Goal: Check status: Check status

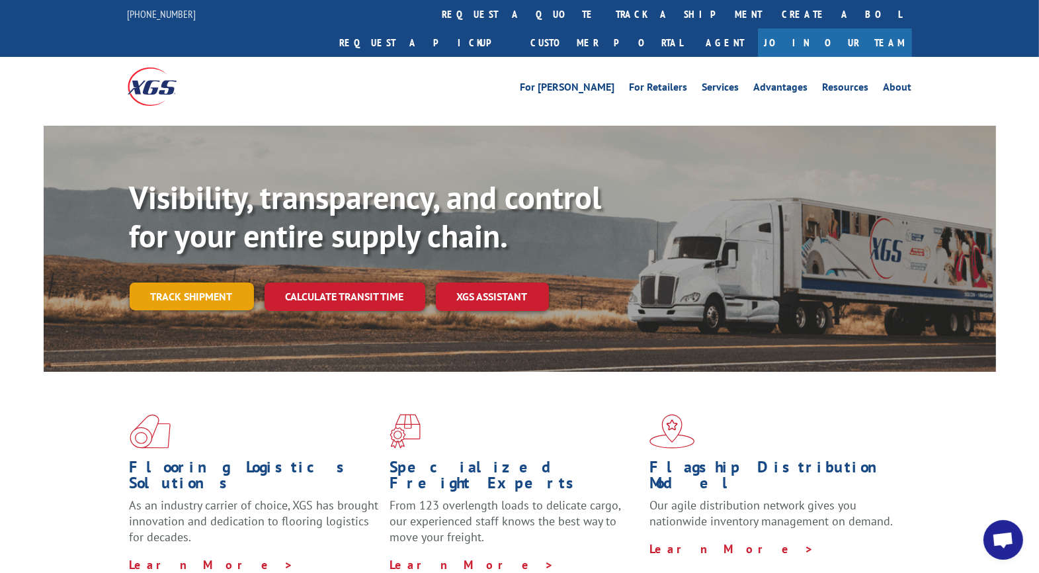
click at [180, 283] on link "Track shipment" at bounding box center [192, 297] width 124 height 28
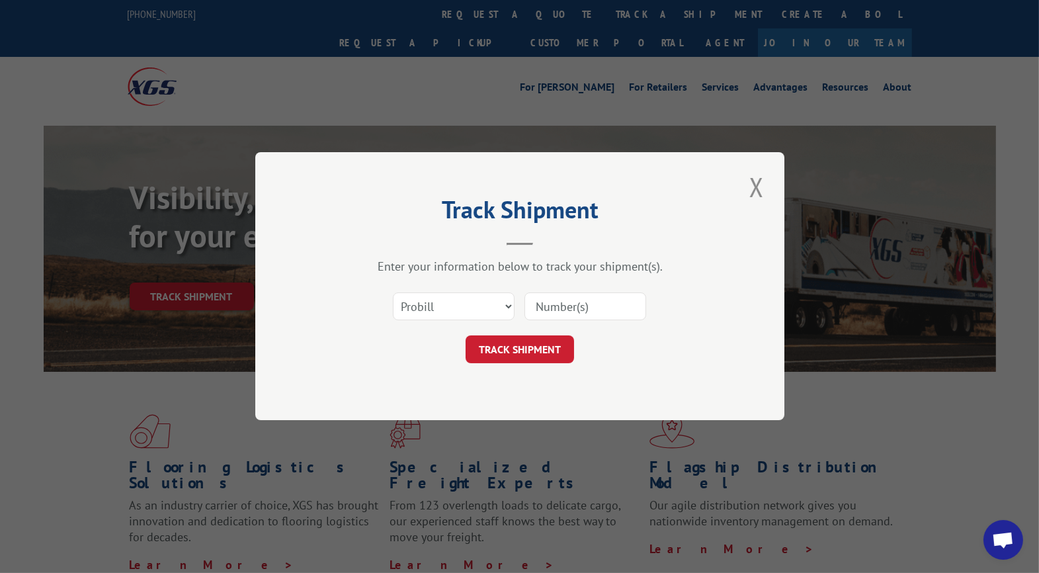
click at [561, 306] on input at bounding box center [586, 307] width 122 height 28
type input "CG521738"
click at [507, 346] on button "TRACK SHIPMENT" at bounding box center [520, 350] width 109 height 28
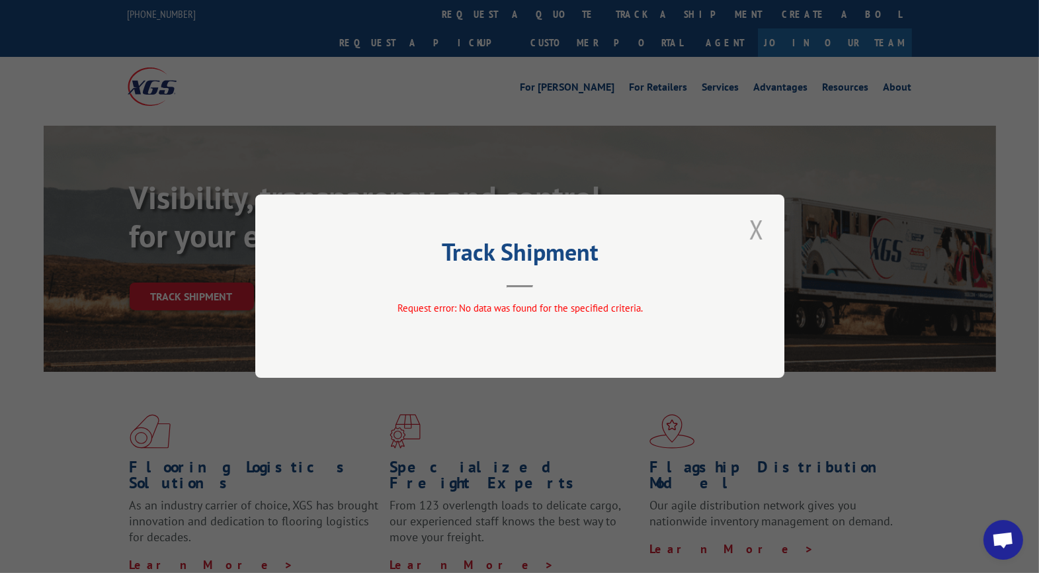
click at [755, 231] on button "Close modal" at bounding box center [757, 229] width 22 height 36
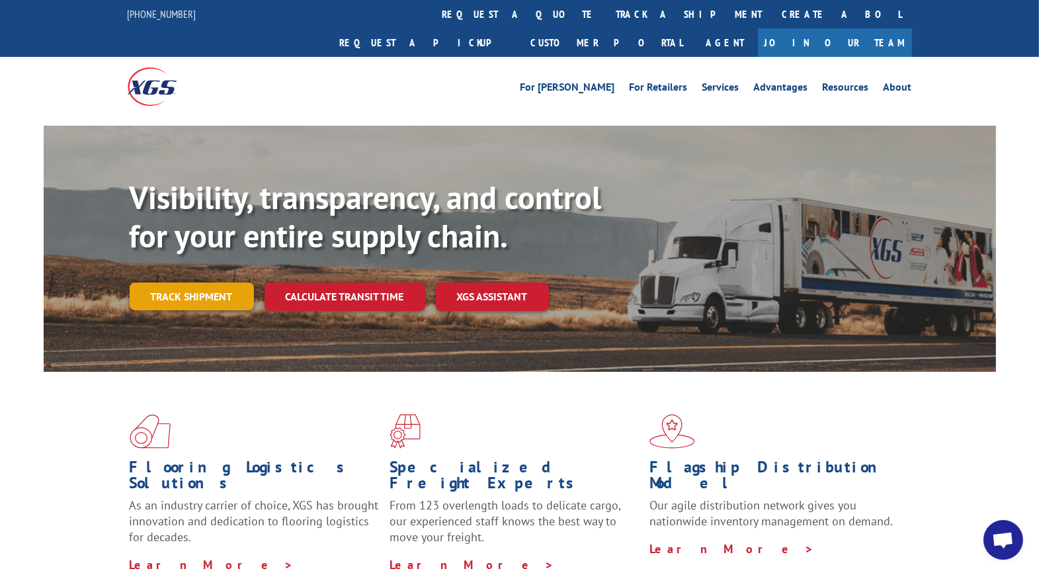
click at [180, 283] on link "Track shipment" at bounding box center [192, 297] width 124 height 28
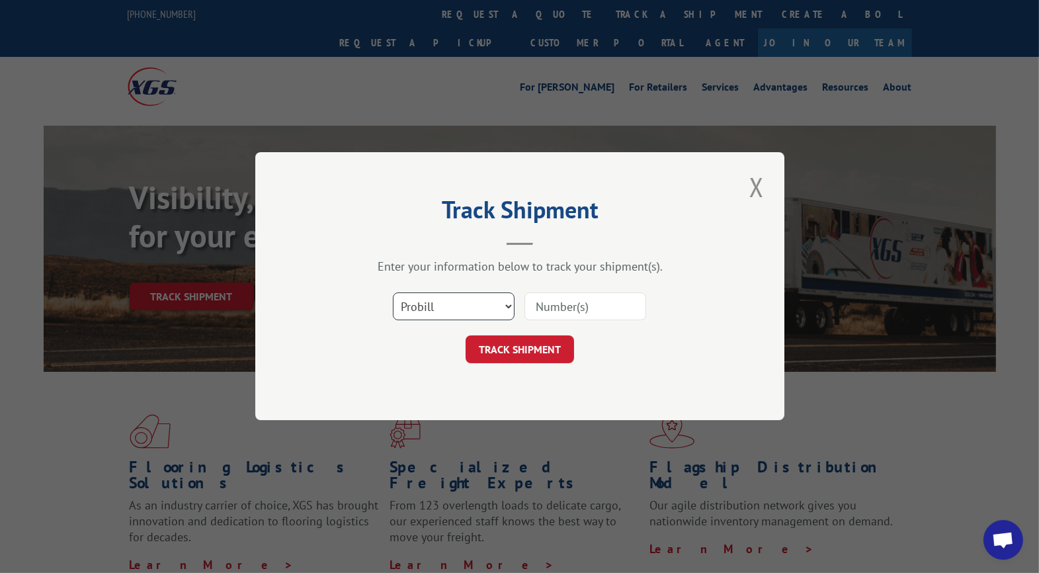
click at [483, 306] on select "Select category... Probill BOL PO" at bounding box center [454, 307] width 122 height 28
select select "bol"
click at [393, 293] on select "Select category... Probill BOL PO" at bounding box center [454, 307] width 122 height 28
click at [571, 304] on input at bounding box center [586, 307] width 122 height 28
type input "CG521738"
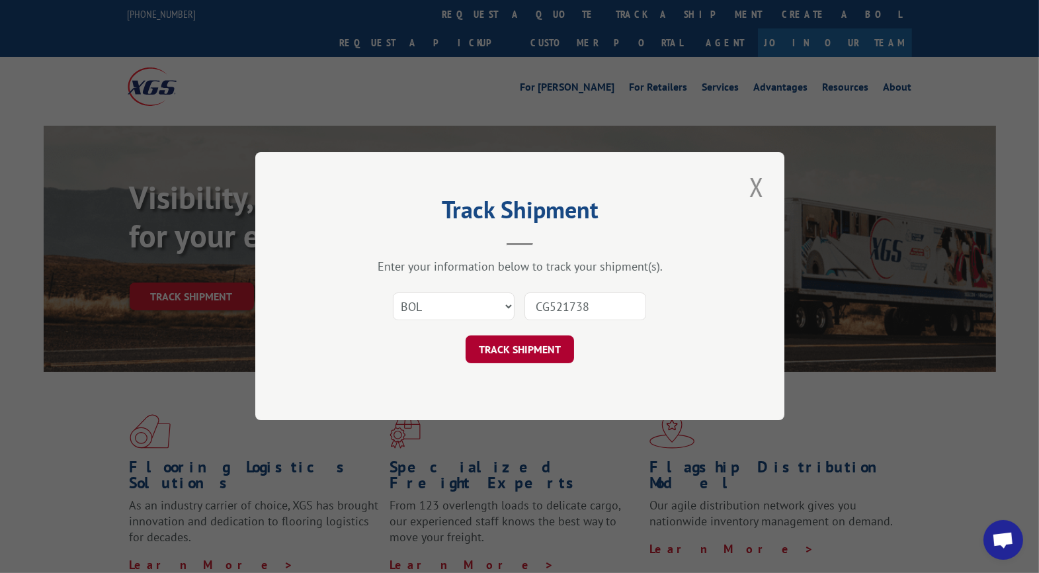
click at [517, 353] on button "TRACK SHIPMENT" at bounding box center [520, 350] width 109 height 28
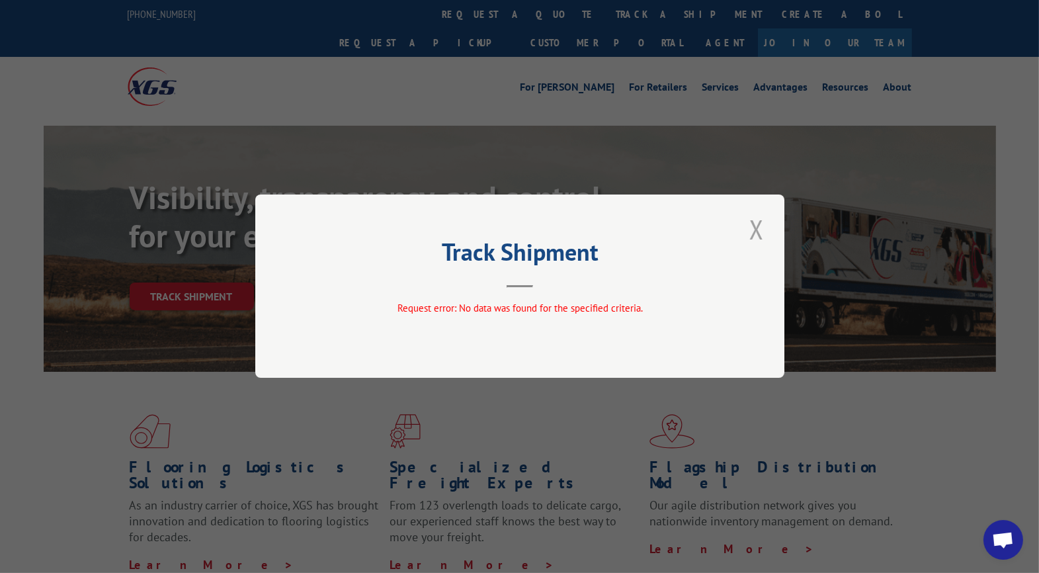
click at [757, 233] on button "Close modal" at bounding box center [757, 229] width 22 height 36
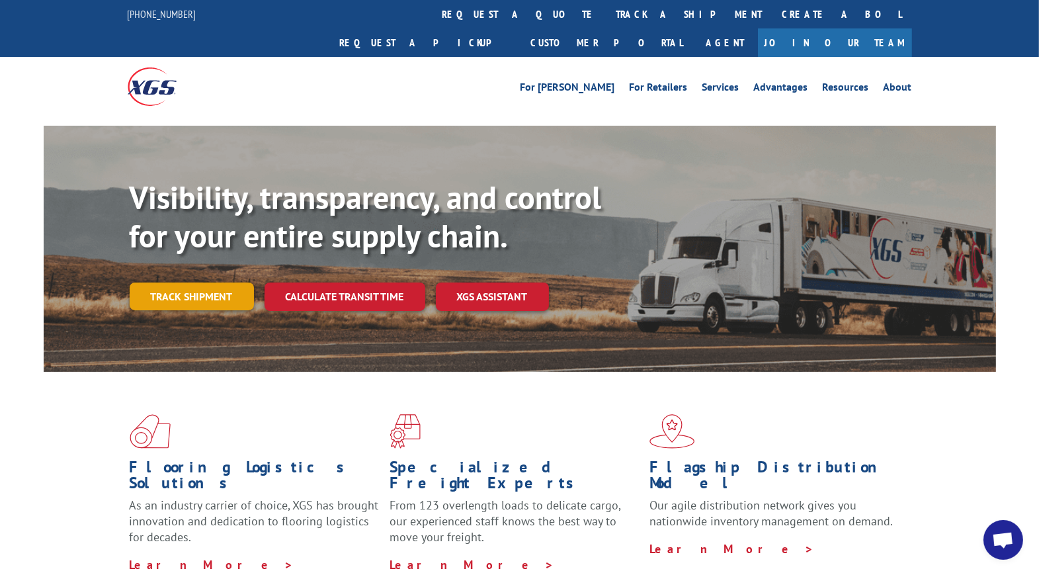
click at [193, 283] on link "Track shipment" at bounding box center [192, 297] width 124 height 28
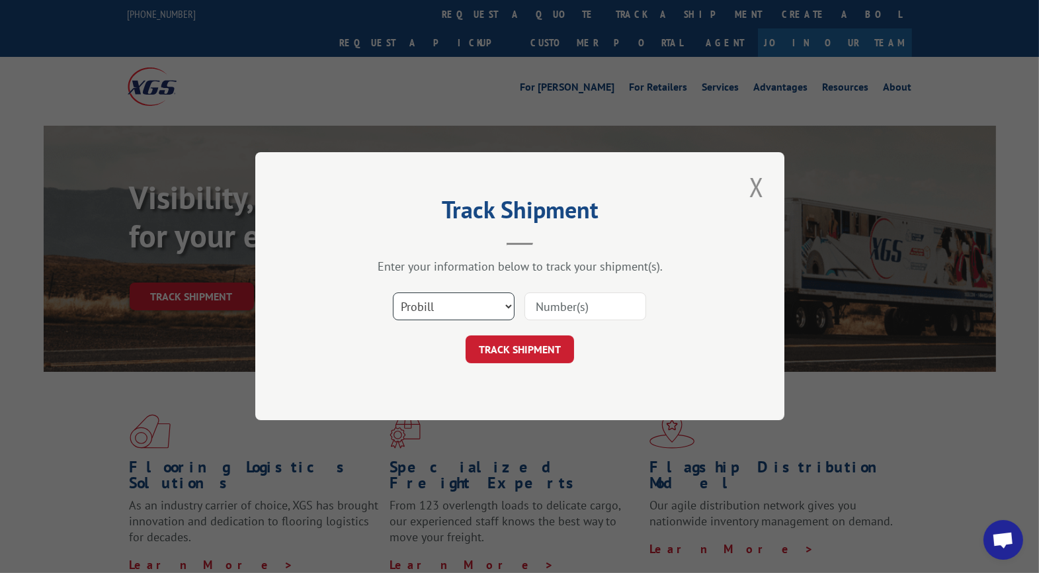
click at [456, 300] on select "Select category... Probill BOL PO" at bounding box center [454, 307] width 122 height 28
select select "po"
click at [393, 293] on select "Select category... Probill BOL PO" at bounding box center [454, 307] width 122 height 28
click at [580, 312] on input at bounding box center [586, 307] width 122 height 28
type input "CG521738"
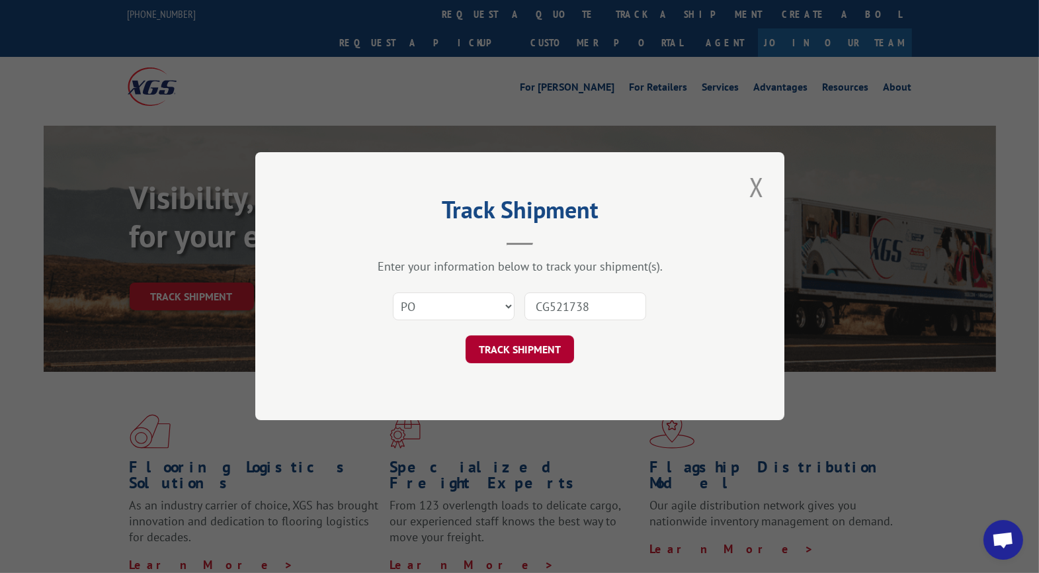
click at [527, 344] on button "TRACK SHIPMENT" at bounding box center [520, 350] width 109 height 28
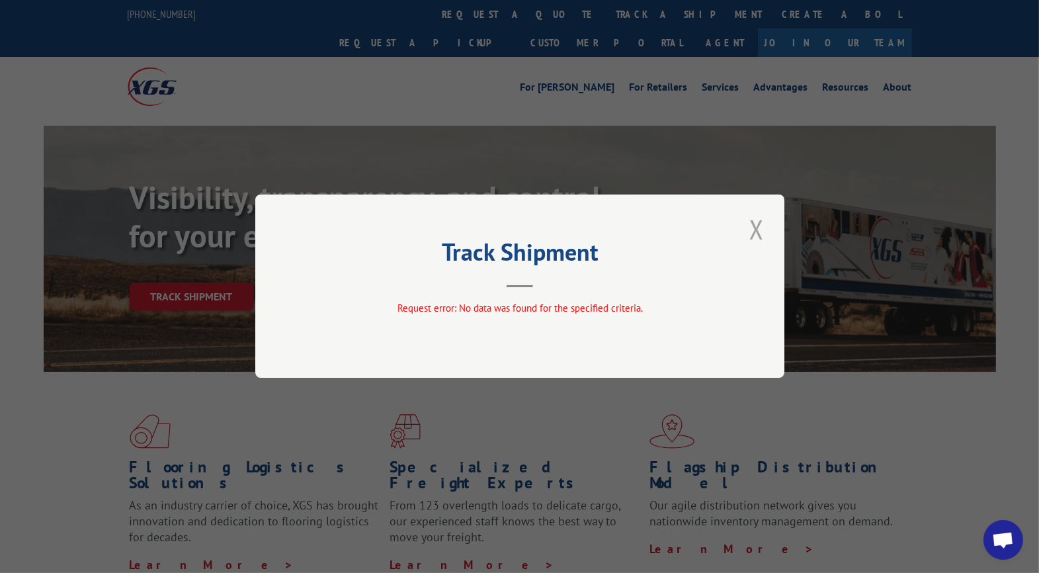
click at [757, 230] on button "Close modal" at bounding box center [757, 229] width 22 height 36
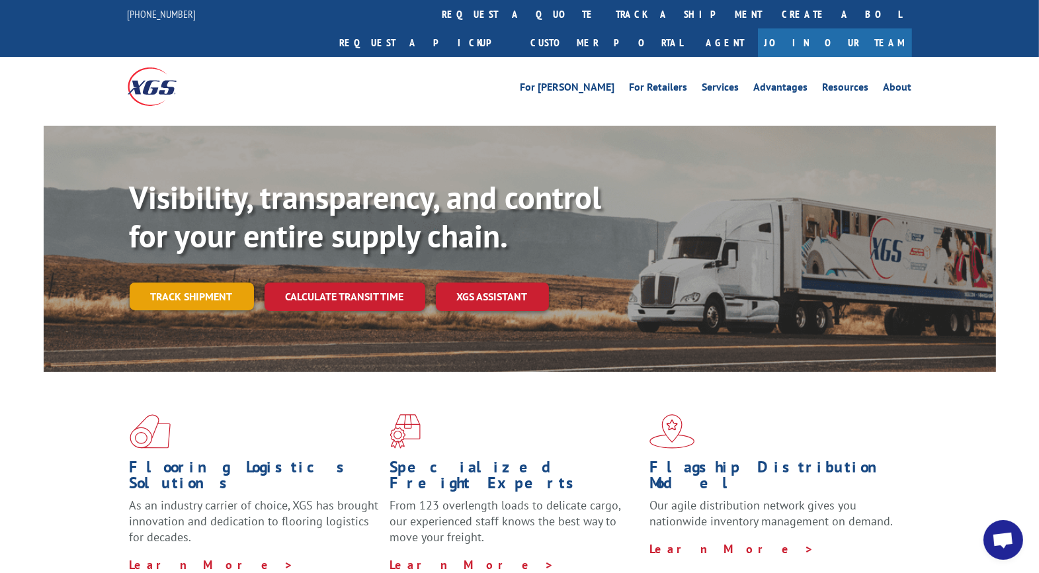
click at [233, 283] on link "Track shipment" at bounding box center [192, 297] width 124 height 28
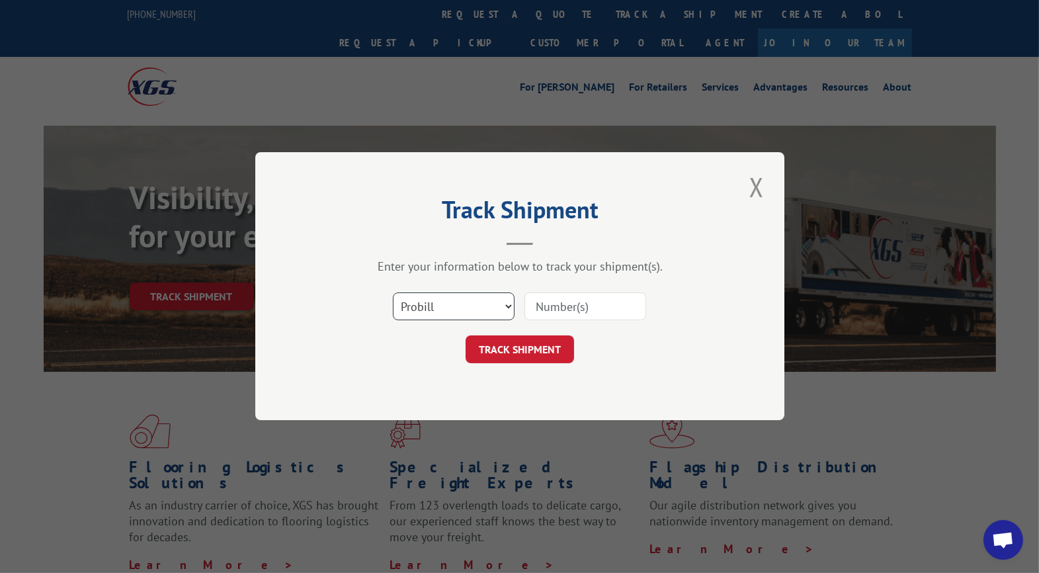
click at [499, 307] on select "Select category... Probill BOL PO" at bounding box center [454, 307] width 122 height 28
select select "po"
click at [393, 293] on select "Select category... Probill BOL PO" at bounding box center [454, 307] width 122 height 28
click at [540, 302] on input at bounding box center [586, 307] width 122 height 28
paste input "UTA#24821389"
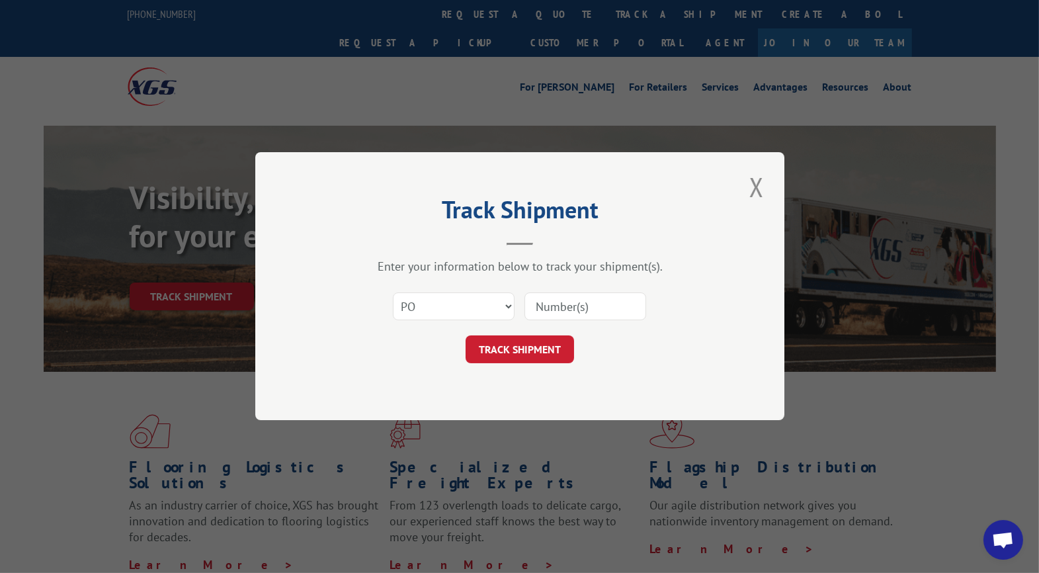
type input "UTA#24821389"
click button "TRACK SHIPMENT" at bounding box center [520, 350] width 109 height 28
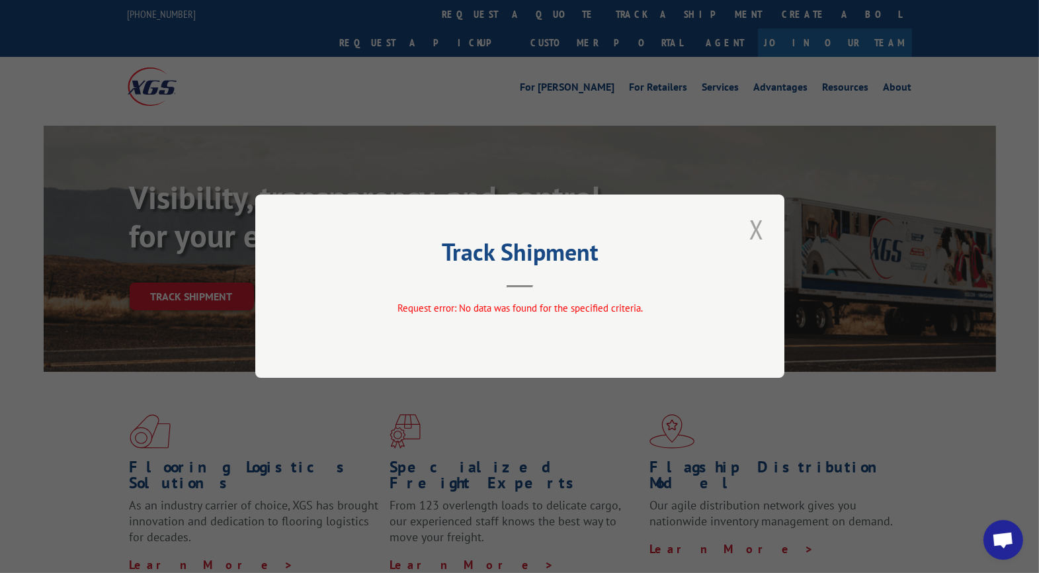
click at [752, 230] on button "Close modal" at bounding box center [757, 229] width 22 height 36
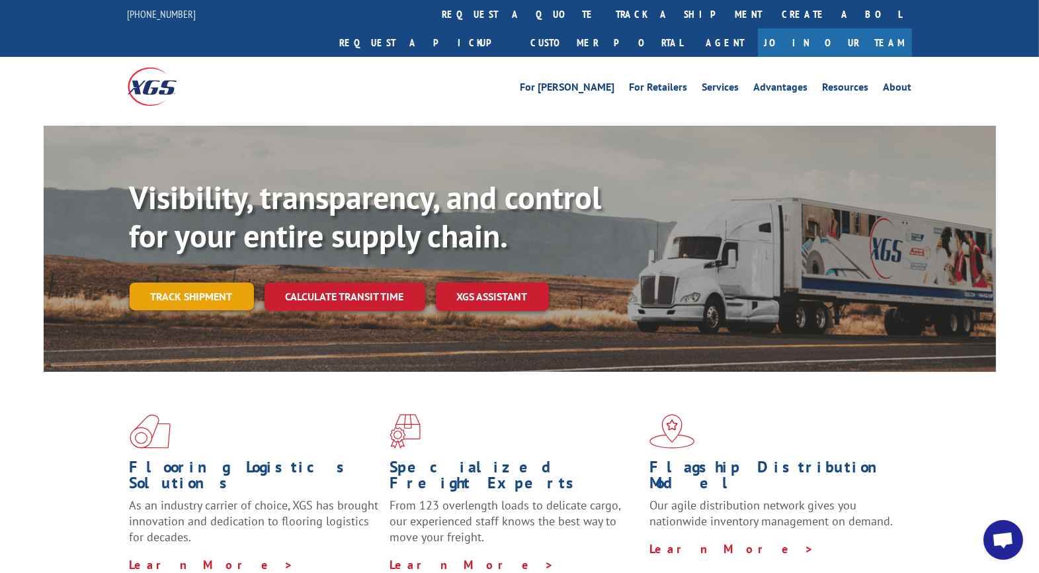
click at [189, 283] on link "Track shipment" at bounding box center [192, 297] width 124 height 28
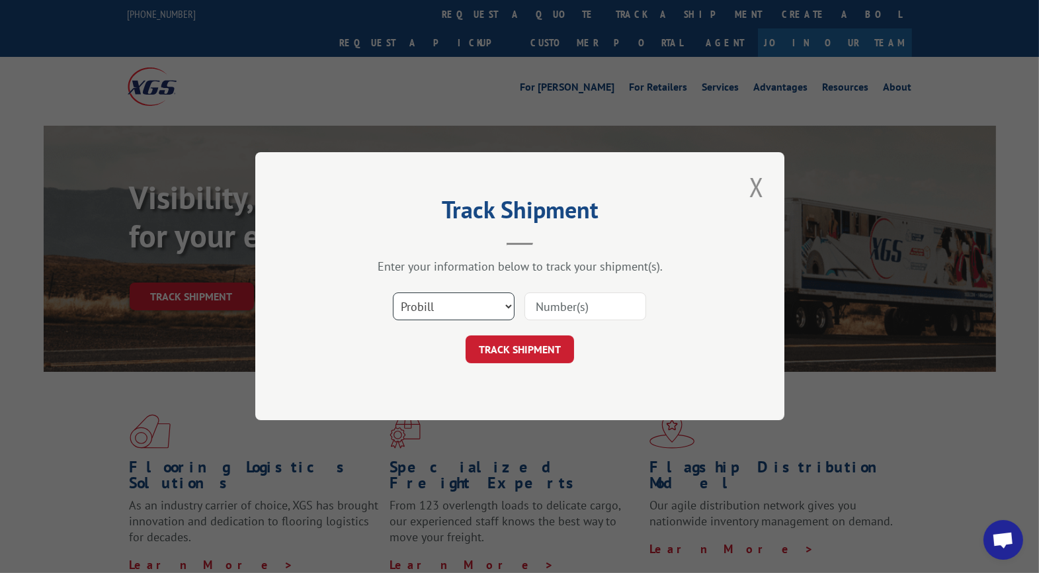
click at [492, 298] on select "Select category... Probill BOL PO" at bounding box center [454, 307] width 122 height 28
select select "po"
click at [393, 293] on select "Select category... Probill BOL PO" at bounding box center [454, 307] width 122 height 28
click at [564, 309] on input at bounding box center [586, 307] width 122 height 28
drag, startPoint x: 563, startPoint y: 307, endPoint x: 515, endPoint y: 304, distance: 47.7
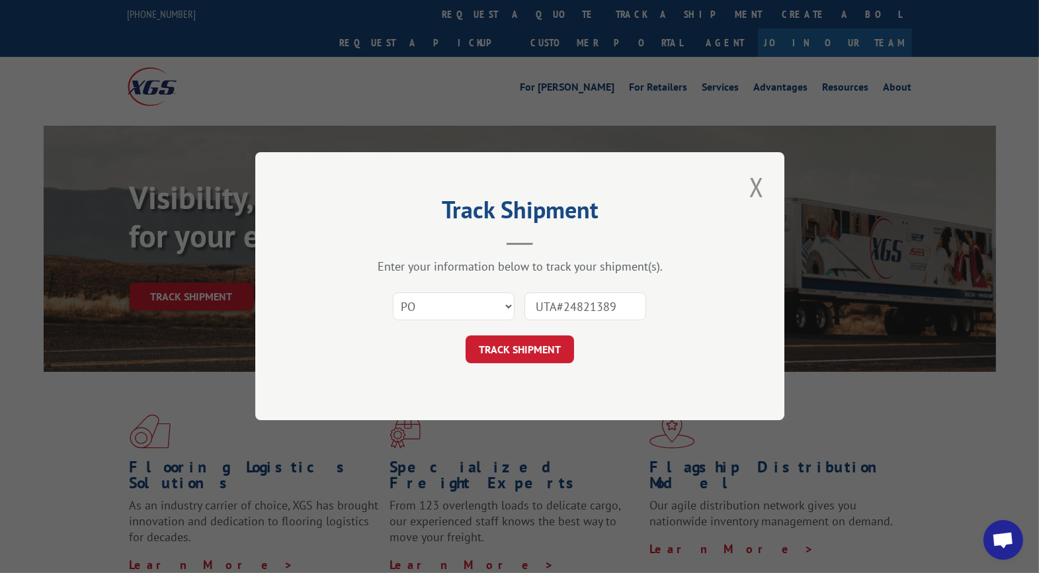
click at [515, 304] on div "Select category... Probill BOL PO UTA#24821389" at bounding box center [520, 307] width 397 height 44
type input "24821389"
click button "TRACK SHIPMENT" at bounding box center [520, 350] width 109 height 28
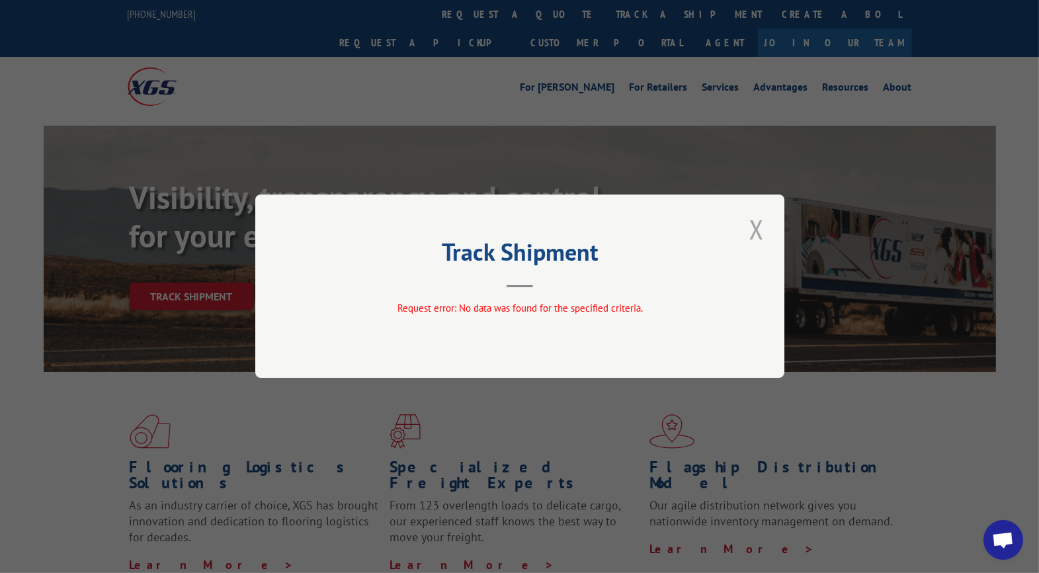
click at [759, 226] on button "Close modal" at bounding box center [757, 229] width 22 height 36
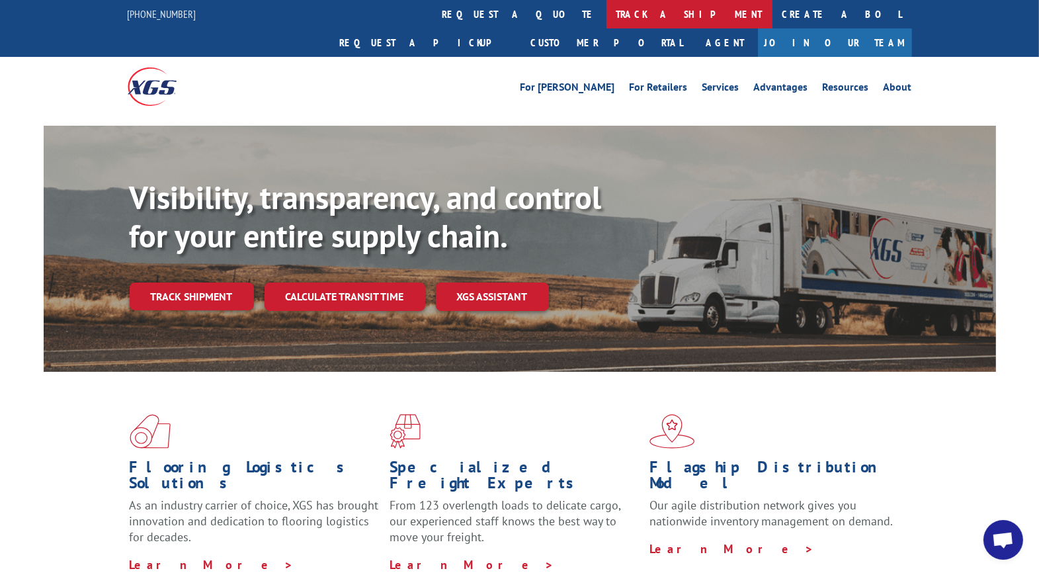
click at [607, 13] on link "track a shipment" at bounding box center [690, 14] width 166 height 28
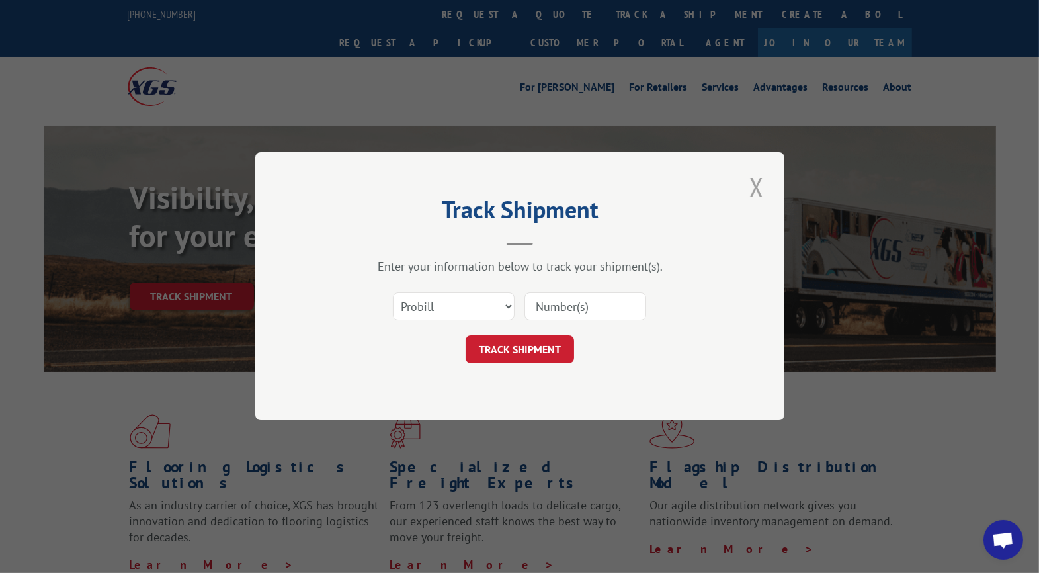
click at [753, 192] on button "Close modal" at bounding box center [757, 187] width 22 height 36
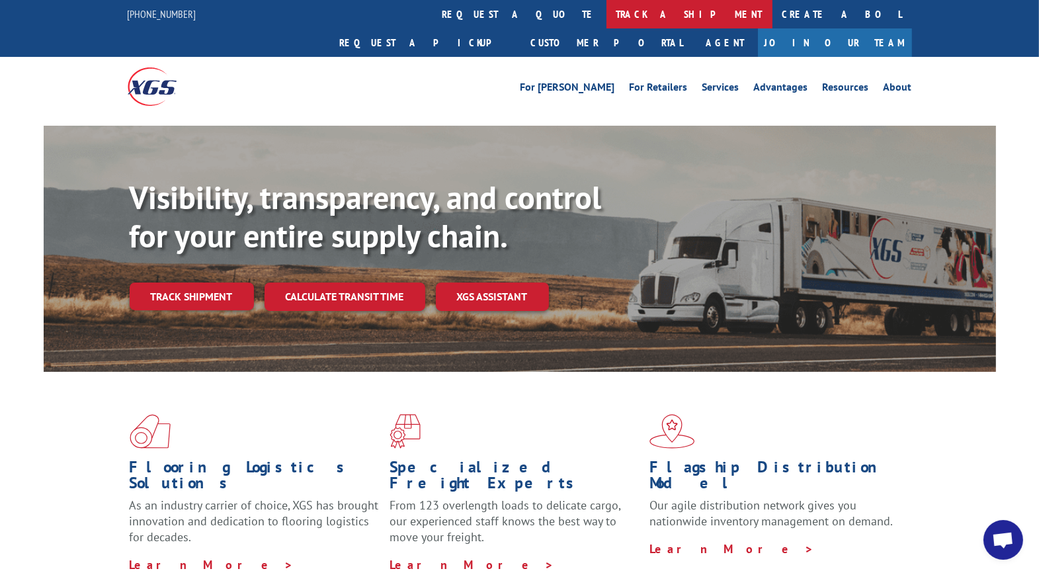
click at [607, 15] on link "track a shipment" at bounding box center [690, 14] width 166 height 28
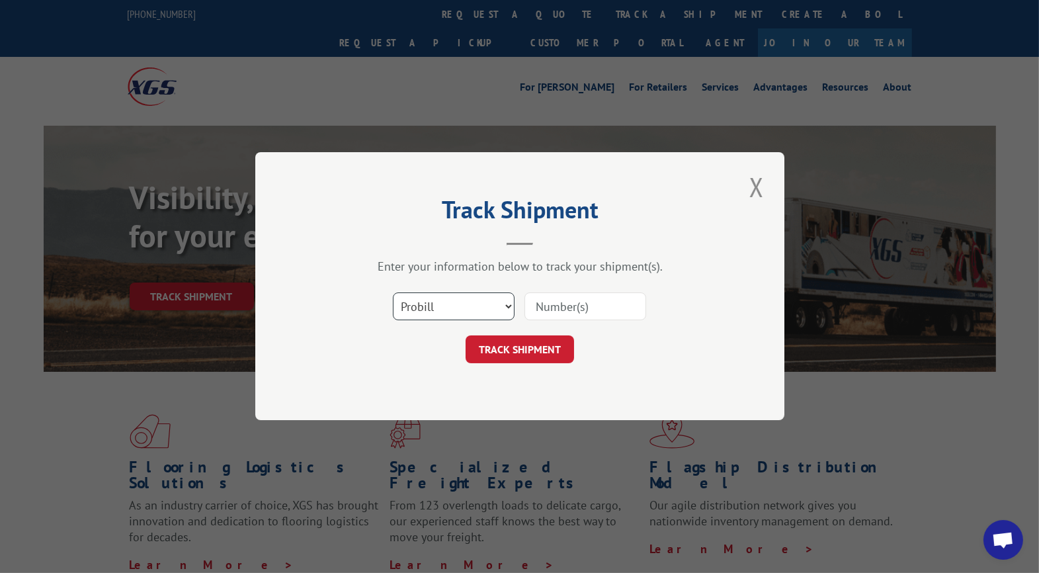
click at [484, 306] on select "Select category... Probill BOL PO" at bounding box center [454, 307] width 122 height 28
select select "po"
click at [393, 293] on select "Select category... Probill BOL PO" at bounding box center [454, 307] width 122 height 28
click at [582, 306] on input at bounding box center [586, 307] width 122 height 28
type input "UTA#24821389"
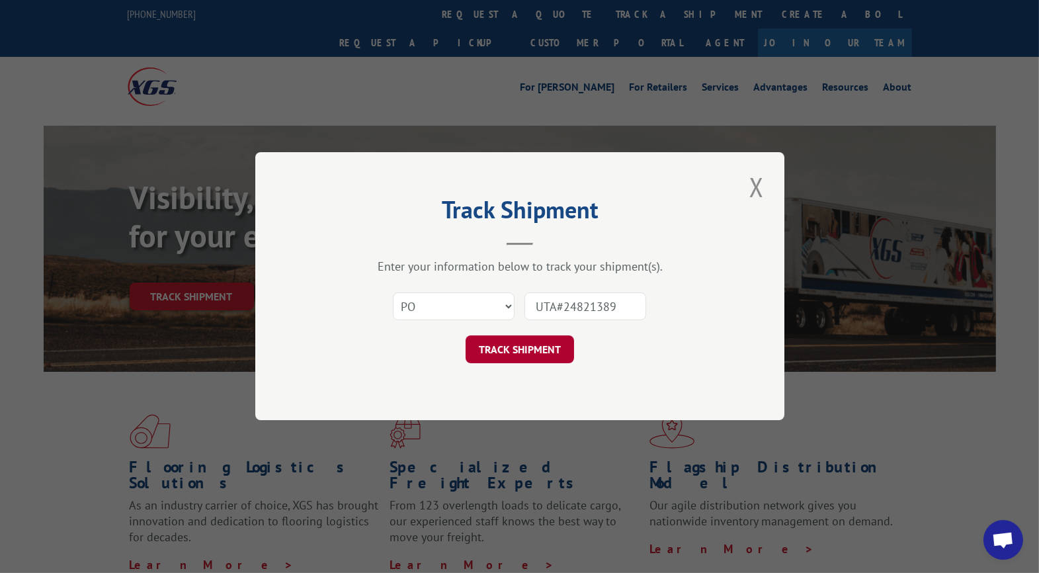
click at [537, 350] on button "TRACK SHIPMENT" at bounding box center [520, 350] width 109 height 28
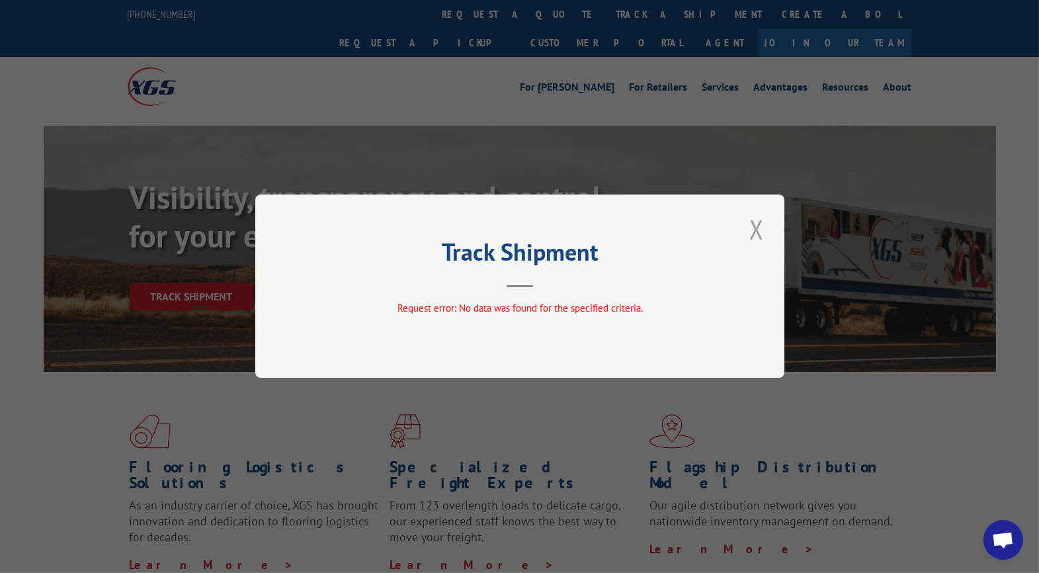
click at [757, 232] on button "Close modal" at bounding box center [757, 229] width 22 height 36
